Goal: Information Seeking & Learning: Learn about a topic

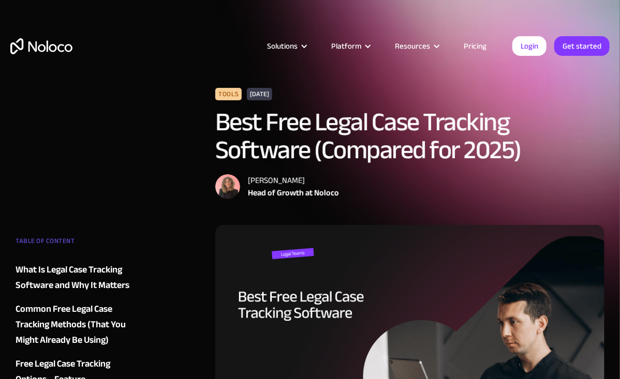
click at [471, 45] on link "Pricing" at bounding box center [475, 45] width 49 height 13
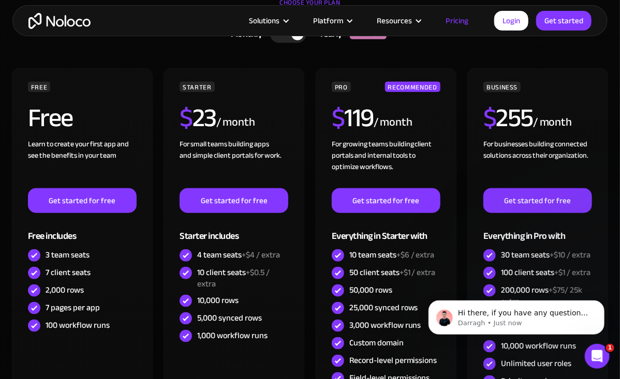
scroll to position [270, 0]
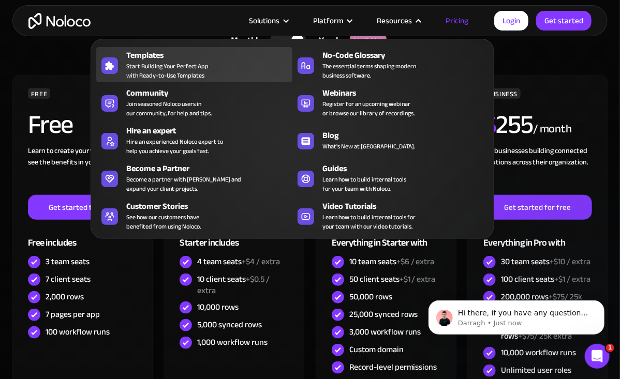
click at [183, 72] on span "Start Building Your Perfect App with Ready-to-Use Templates" at bounding box center [167, 71] width 82 height 19
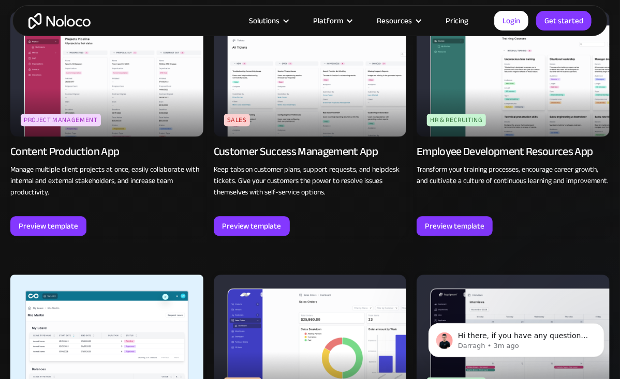
scroll to position [988, 0]
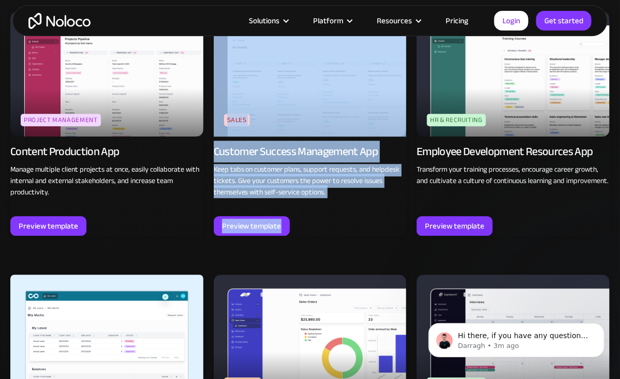
click at [358, 218] on div "Preview template" at bounding box center [310, 226] width 193 height 20
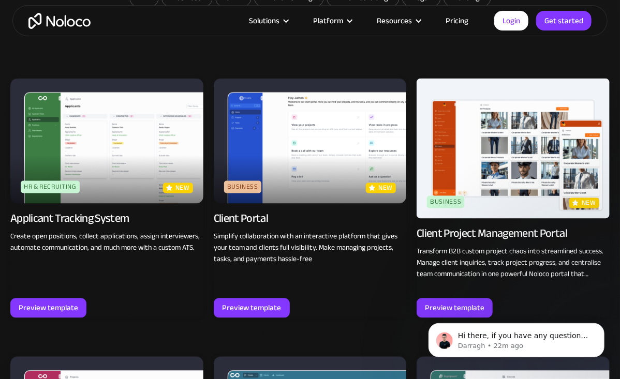
scroll to position [655, 0]
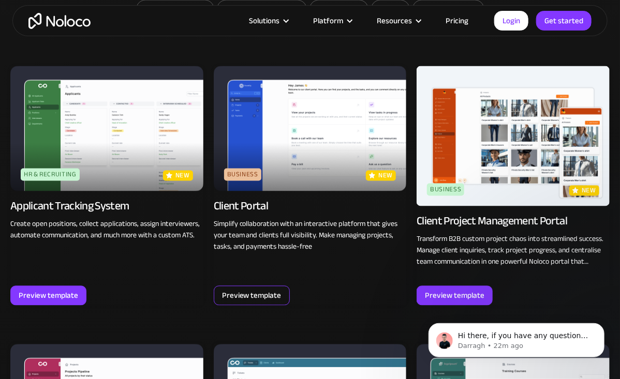
click at [254, 297] on div "Preview template" at bounding box center [252, 295] width 60 height 13
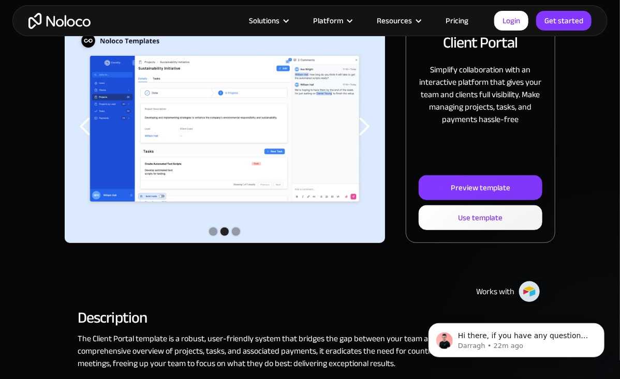
scroll to position [165, 0]
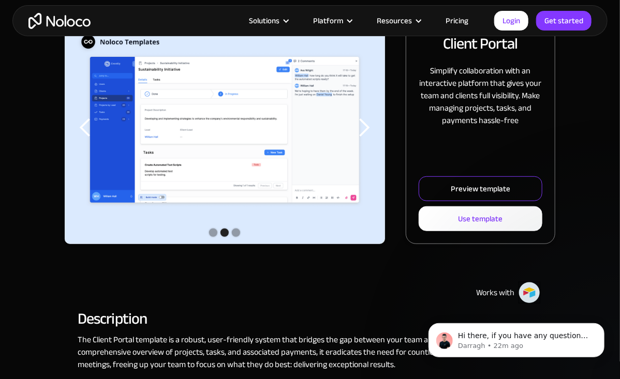
click at [456, 189] on div "Preview template" at bounding box center [481, 188] width 60 height 13
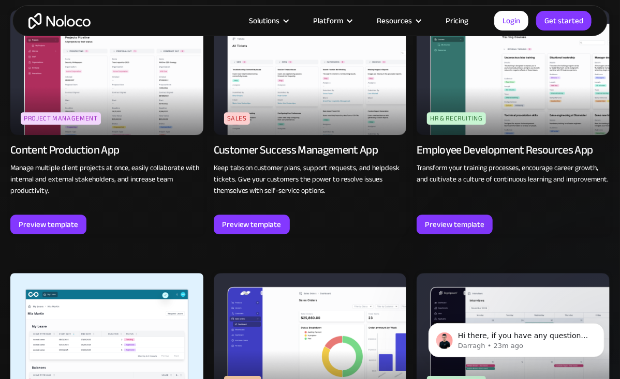
scroll to position [989, 0]
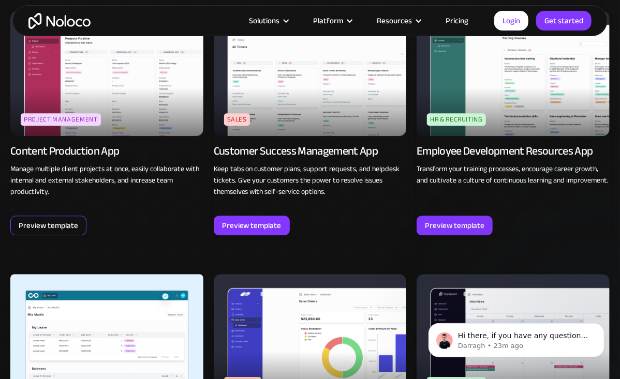
click at [75, 231] on div "Preview template" at bounding box center [49, 225] width 60 height 13
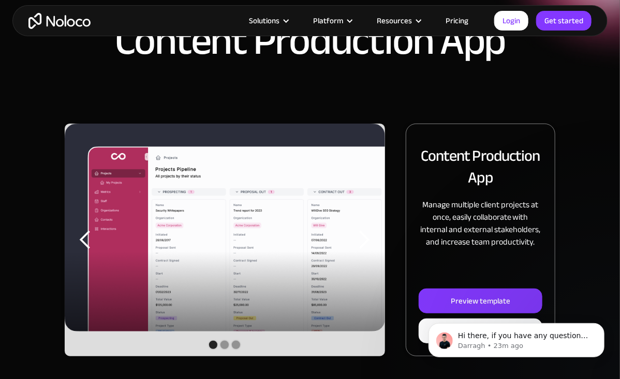
scroll to position [64, 0]
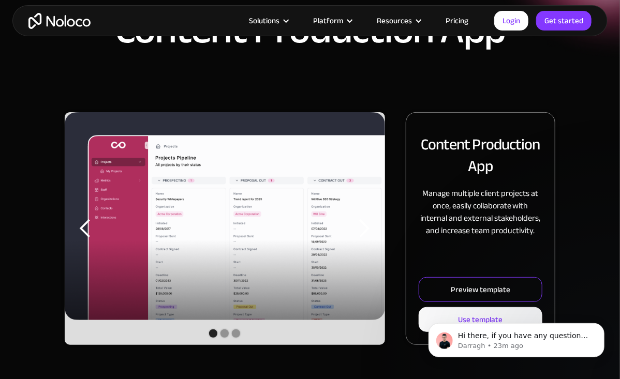
click at [471, 288] on div "Preview template" at bounding box center [481, 289] width 60 height 13
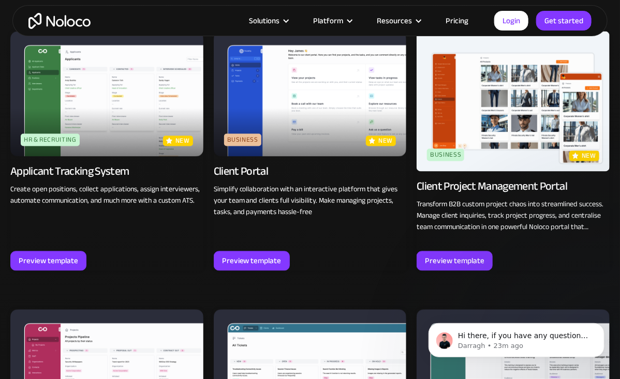
scroll to position [698, 0]
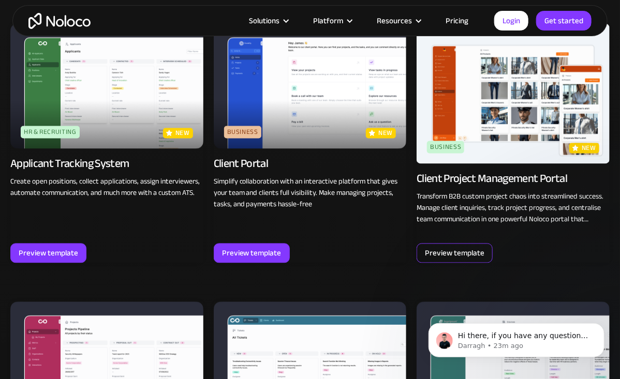
click at [447, 254] on div "Preview template" at bounding box center [455, 253] width 60 height 13
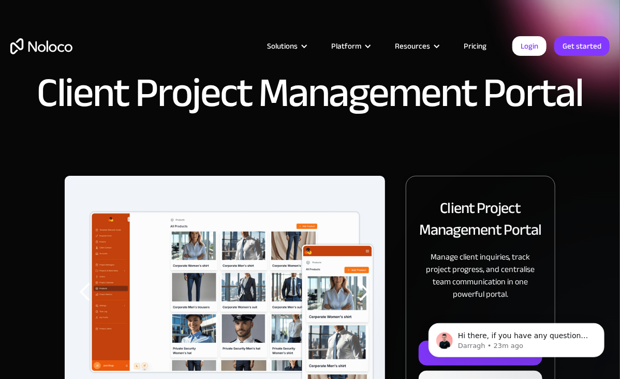
click at [425, 354] on div "Hi there, if you have any questions about our pricing, just let us know! Darrag…" at bounding box center [516, 292] width 190 height 129
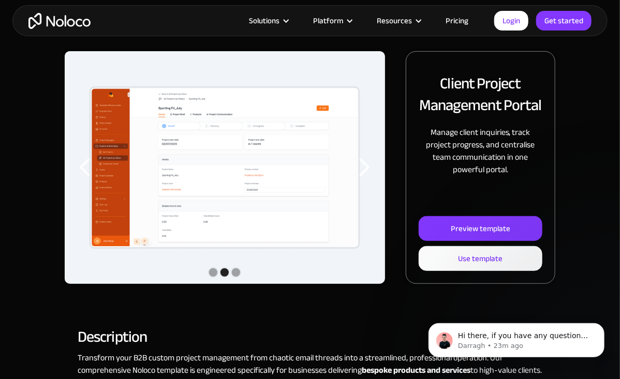
scroll to position [157, 0]
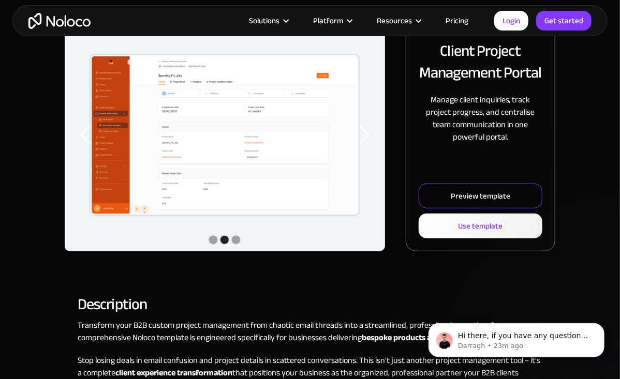
click at [471, 199] on div "Preview template" at bounding box center [481, 195] width 60 height 13
